Goal: Task Accomplishment & Management: Manage account settings

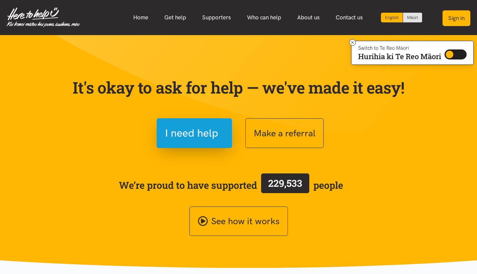
click at [454, 20] on button "Sign in" at bounding box center [456, 18] width 28 height 16
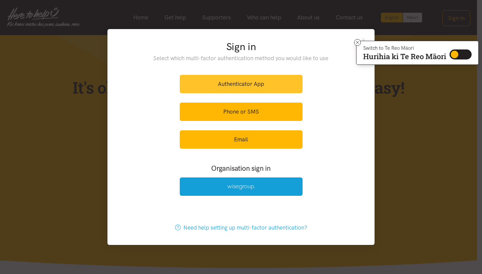
click at [235, 82] on link "Authenticator App" at bounding box center [241, 84] width 123 height 18
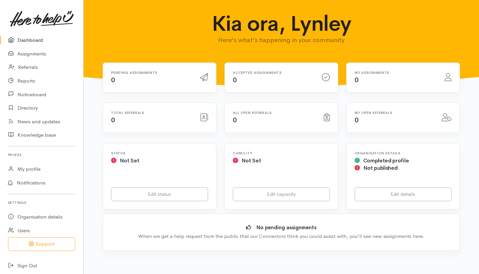
click at [41, 38] on link "Dashboard" at bounding box center [41, 40] width 83 height 14
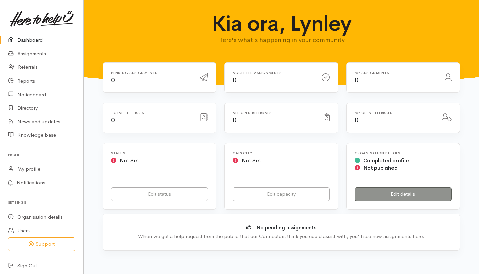
click at [395, 195] on link "Edit details" at bounding box center [403, 195] width 97 height 14
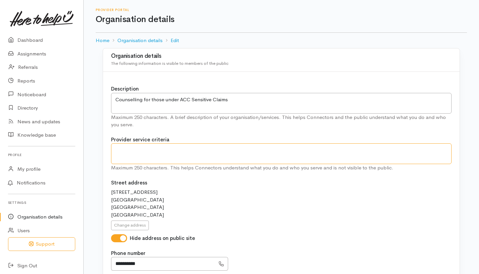
click at [134, 153] on textarea at bounding box center [281, 154] width 341 height 21
type textarea "-"
type textarea "z"
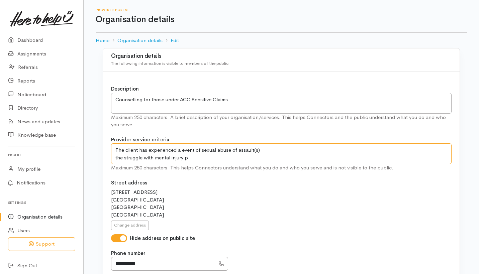
drag, startPoint x: 192, startPoint y: 156, endPoint x: 105, endPoint y: 158, distance: 87.0
click at [105, 158] on div "Description Counselling for those under ACC Sensitive Claims Maximum 250 charac…" at bounding box center [281, 251] width 357 height 358
click at [141, 158] on textarea "The client has experienced a event of sexual abuse of assault(s) f" at bounding box center [281, 154] width 341 height 21
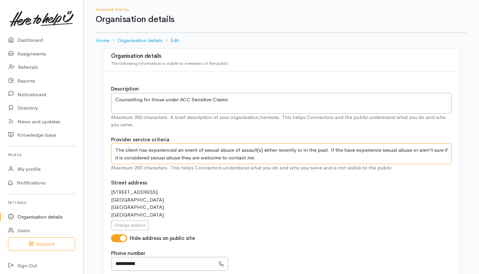
click at [342, 149] on textarea "The client has experienced an event of sexual abuse of assault(s) either recent…" at bounding box center [281, 154] width 341 height 21
click at [256, 160] on textarea "The client has experienced an event of sexual abuse of assault(s) either recent…" at bounding box center [281, 154] width 341 height 21
type textarea "The client has experienced an event of sexual abuse of assault(s) either recent…"
click at [238, 97] on textarea "Counselling for those under ACC Sensitive Claims" at bounding box center [281, 103] width 341 height 21
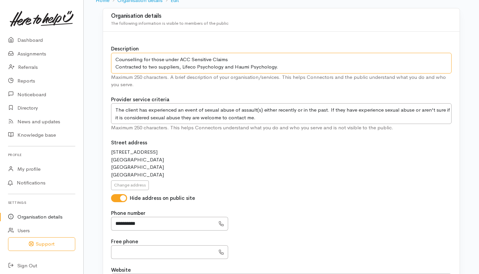
scroll to position [133, 0]
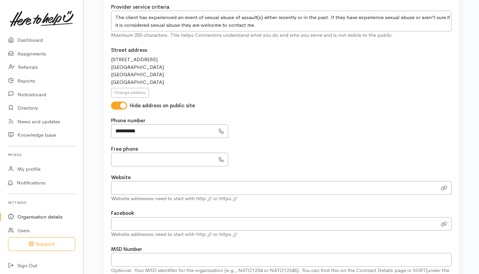
type textarea "Counselling for those under ACC Sensitive Claims Contracted to two suppliers, L…"
click at [139, 188] on input "Website" at bounding box center [274, 188] width 326 height 14
paste input "https://www.haumipsychology.com"
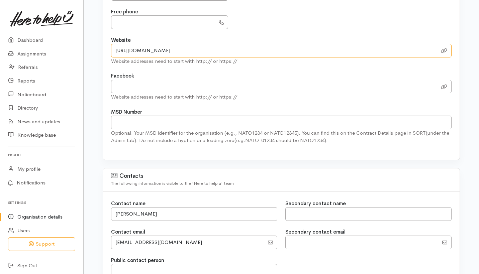
scroll to position [0, 0]
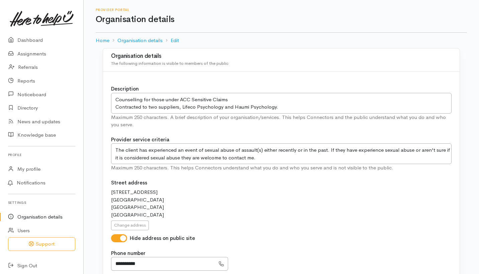
type input "https://www.haumipsychology.com"
drag, startPoint x: 242, startPoint y: 99, endPoint x: 206, endPoint y: 95, distance: 36.4
click at [206, 95] on textarea "Counselling for those under ACC Sensitive Claims" at bounding box center [281, 103] width 341 height 21
click at [253, 99] on textarea "Counselling for those under ACC Sensitive Claims" at bounding box center [281, 103] width 341 height 21
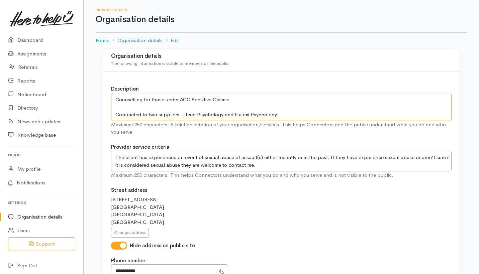
paste textarea "My name is Lynley and I am a registered social worker providing counselling ser…"
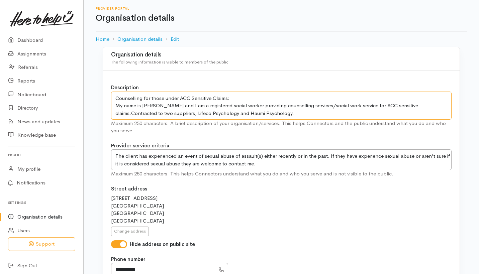
drag, startPoint x: 449, startPoint y: 105, endPoint x: 112, endPoint y: 98, distance: 337.7
click at [113, 104] on textarea "Counselling for those under ACC Sensitive Claims" at bounding box center [281, 106] width 341 height 28
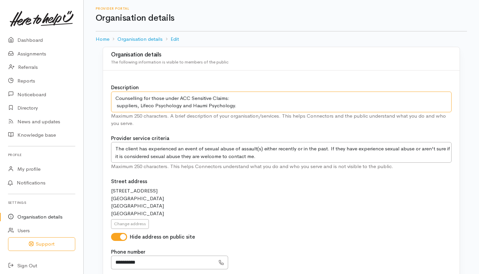
click at [143, 99] on textarea "Counselling for those under ACC Sensitive Claims" at bounding box center [281, 102] width 341 height 21
click at [119, 104] on textarea "Counselling for those under ACC Sensitive Claims" at bounding box center [281, 102] width 341 height 21
click at [262, 108] on textarea "Counselling for those under ACC Sensitive Claims" at bounding box center [281, 102] width 341 height 21
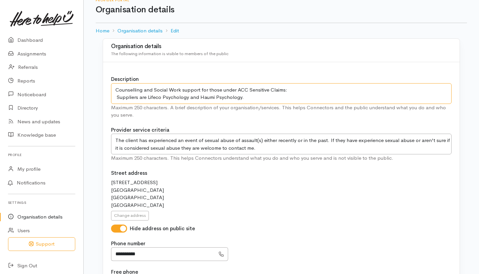
click at [286, 90] on textarea "Counselling for those under ACC Sensitive Claims" at bounding box center [281, 93] width 341 height 21
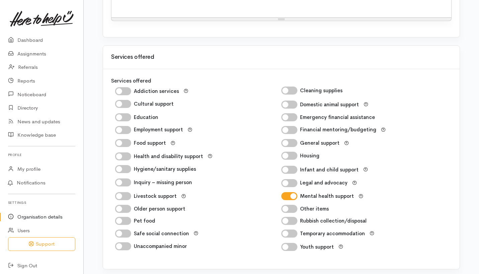
scroll to position [778, 0]
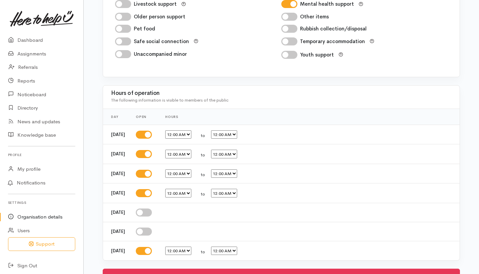
type textarea "Counselling and Social Work support for those under ACC Sensitive Claims based …"
click at [152, 189] on input "checkbox" at bounding box center [144, 193] width 16 height 8
checkbox input "false"
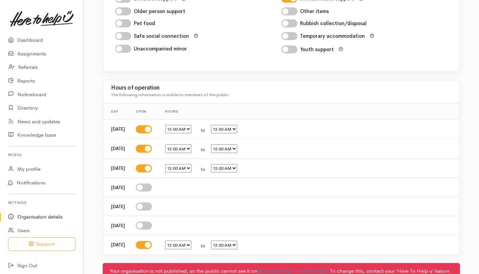
scroll to position [826, 0]
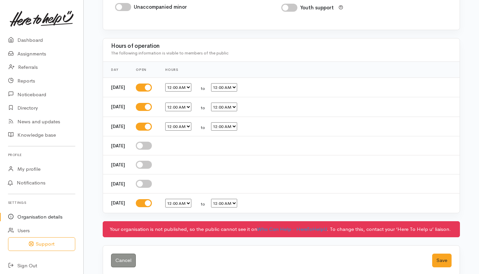
select select "08:30"
click at [239, 83] on div "12:00 AM 12:15 AM 12:30 AM 12:45 AM 1:00 AM 1:15 AM 1:30 AM 1:45 AM 2:00 AM 2:1…" at bounding box center [223, 87] width 33 height 9
select select "17:00"
select select "08:30"
click at [239, 97] on td "12:00 AM 12:15 AM 12:30 AM 12:45 AM 1:00 AM 1:15 AM 1:30 AM 1:45 AM 2:00 AM 2:1…" at bounding box center [310, 107] width 300 height 20
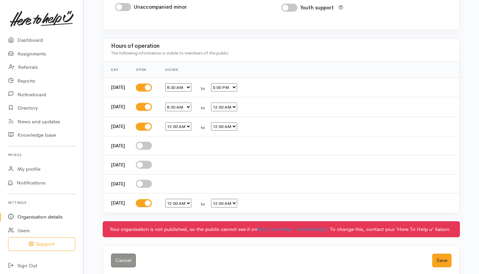
select select "17:00"
select select "08:30"
select select "05:00"
select select "08:30"
select select "05:00"
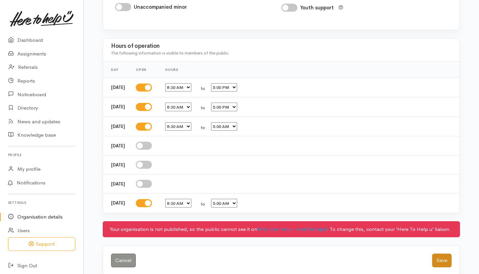
click at [444, 255] on button "Save" at bounding box center [441, 261] width 19 height 14
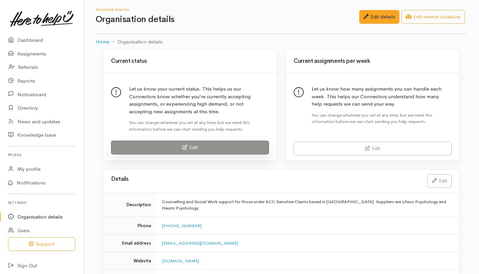
click at [186, 148] on icon at bounding box center [184, 147] width 5 height 5
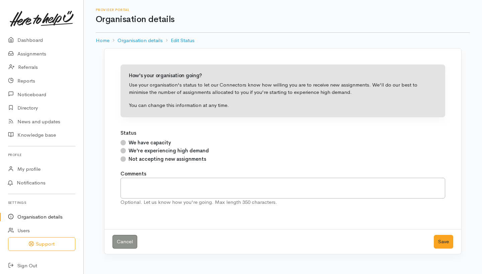
click at [124, 142] on input "We have capacity" at bounding box center [122, 142] width 5 height 5
radio input "true"
click at [261, 186] on textarea at bounding box center [282, 188] width 325 height 21
type textarea "can take up to 15 clients."
click at [446, 245] on button "Save" at bounding box center [443, 242] width 19 height 14
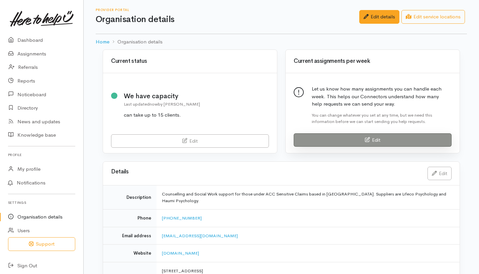
click at [355, 136] on link "Edit" at bounding box center [373, 141] width 158 height 14
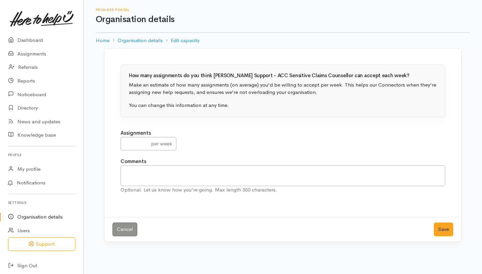
click at [172, 141] on div "per week" at bounding box center [161, 144] width 29 height 14
click at [157, 144] on div "per week" at bounding box center [161, 144] width 29 height 14
click at [139, 145] on input "number" at bounding box center [133, 144] width 27 height 14
type input "15"
click at [444, 226] on button "Save" at bounding box center [443, 230] width 19 height 14
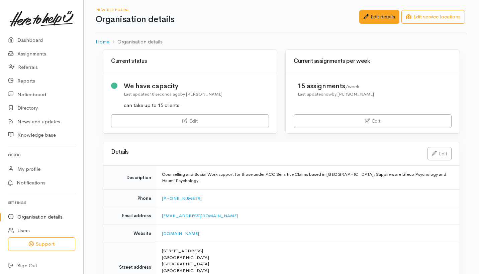
scroll to position [164, 0]
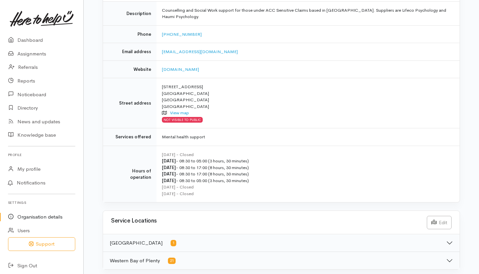
click at [119, 240] on button "Tauranga 1" at bounding box center [281, 243] width 357 height 17
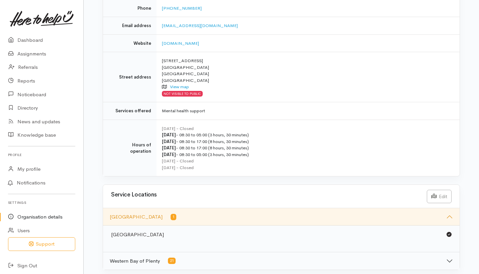
click at [158, 256] on button "Western Bay of Plenty 21" at bounding box center [281, 261] width 357 height 17
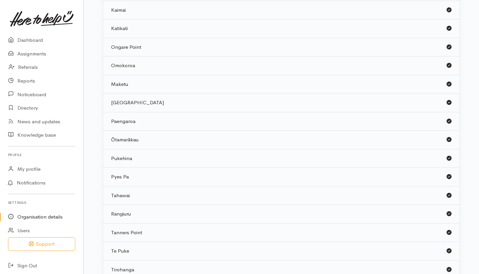
scroll to position [27, 0]
